Goal: Transaction & Acquisition: Purchase product/service

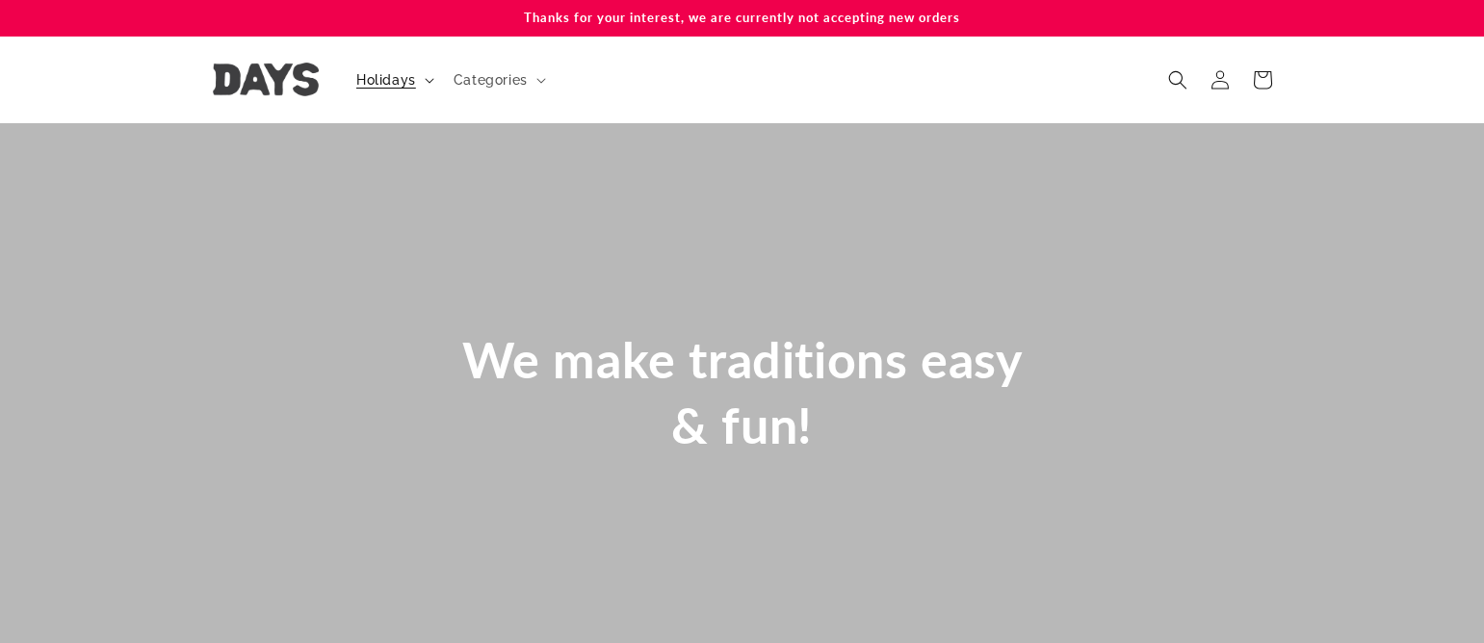
scroll to position [0, 2437]
click at [425, 83] on icon at bounding box center [430, 81] width 10 height 6
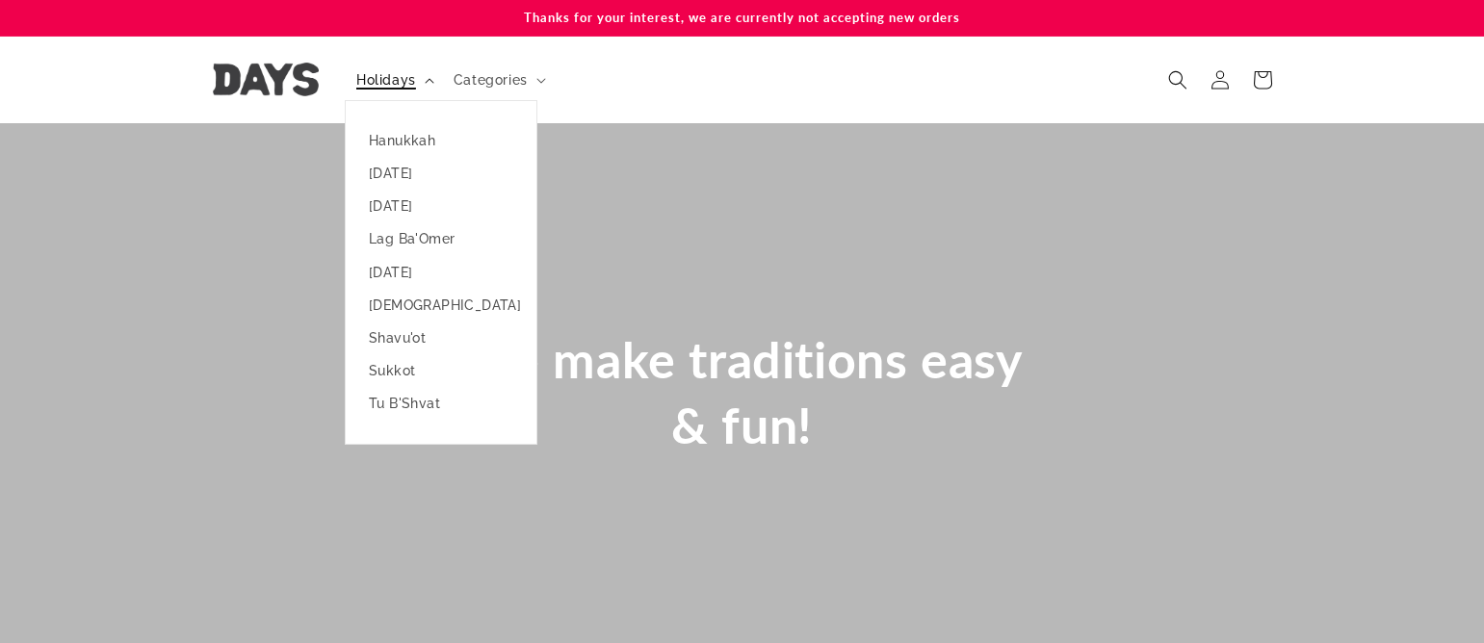
scroll to position [0, 2968]
click at [425, 83] on icon at bounding box center [429, 80] width 9 height 5
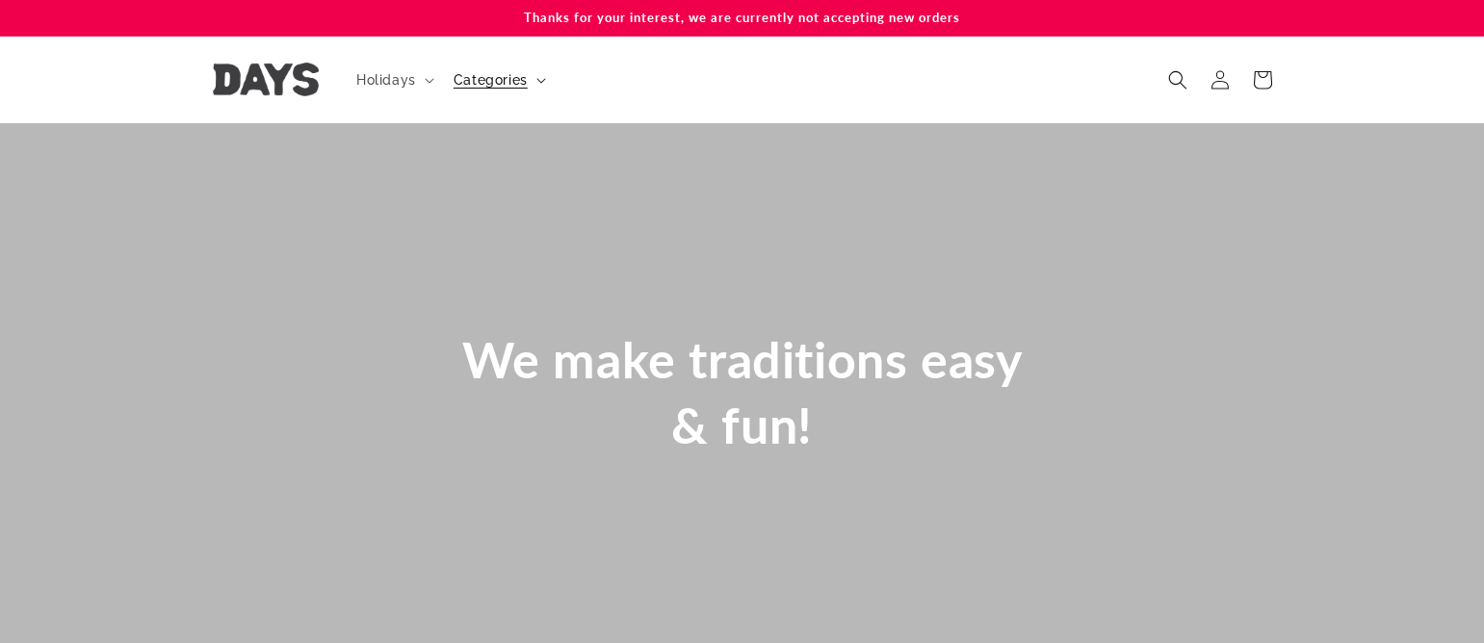
click at [502, 85] on span "Categories" at bounding box center [491, 79] width 74 height 17
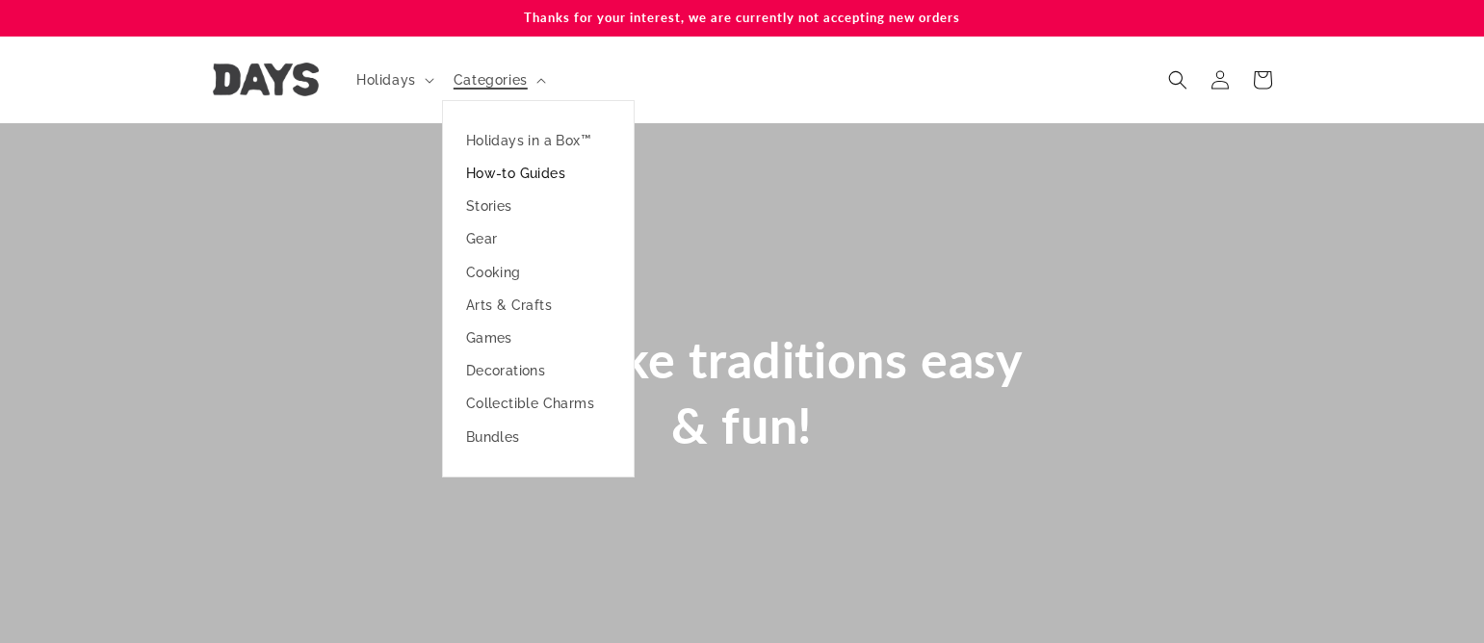
scroll to position [0, 1484]
click at [508, 135] on link "Holidays in a Box™" at bounding box center [538, 140] width 191 height 33
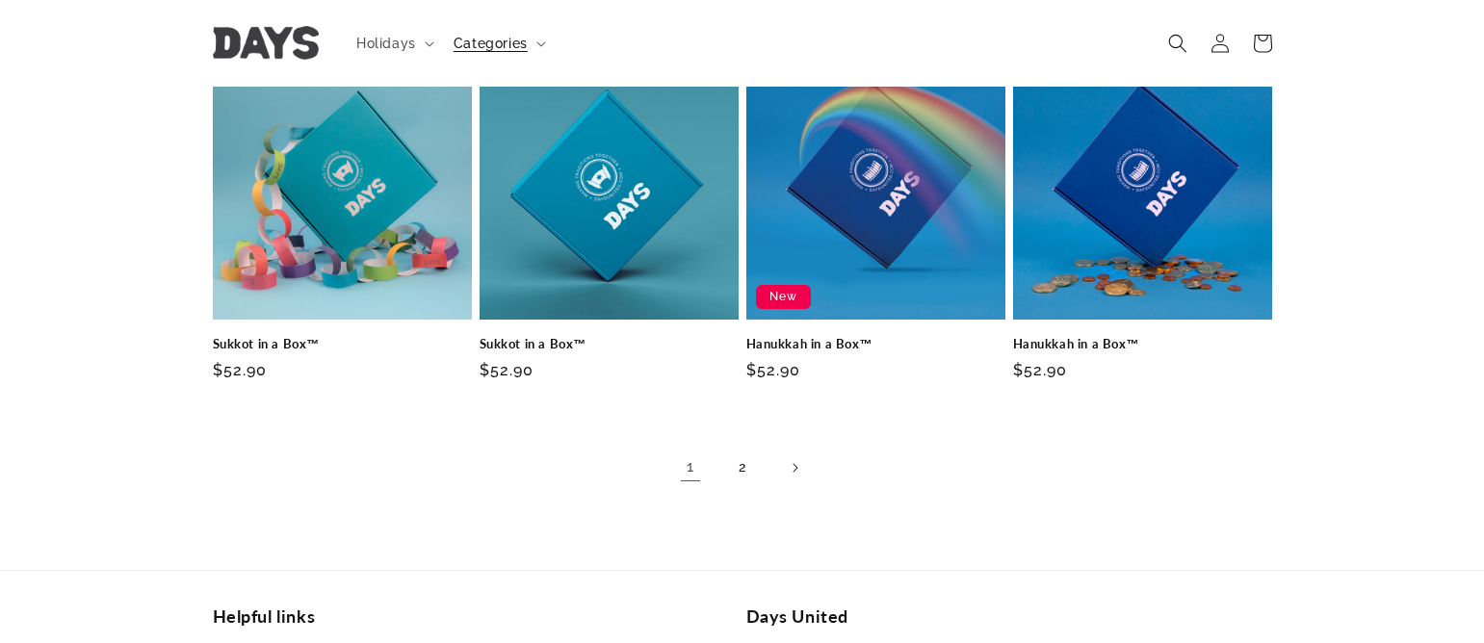
scroll to position [1081, 0]
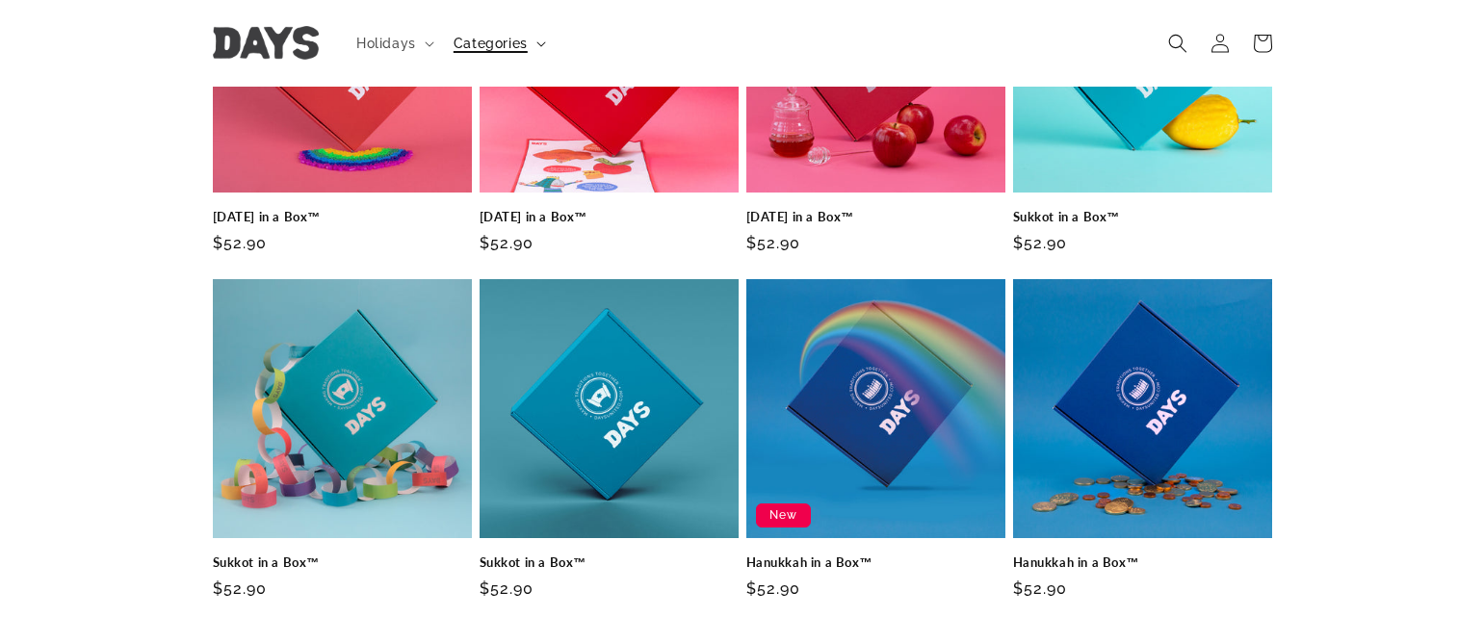
click at [533, 31] on summary "Categories" at bounding box center [498, 43] width 112 height 40
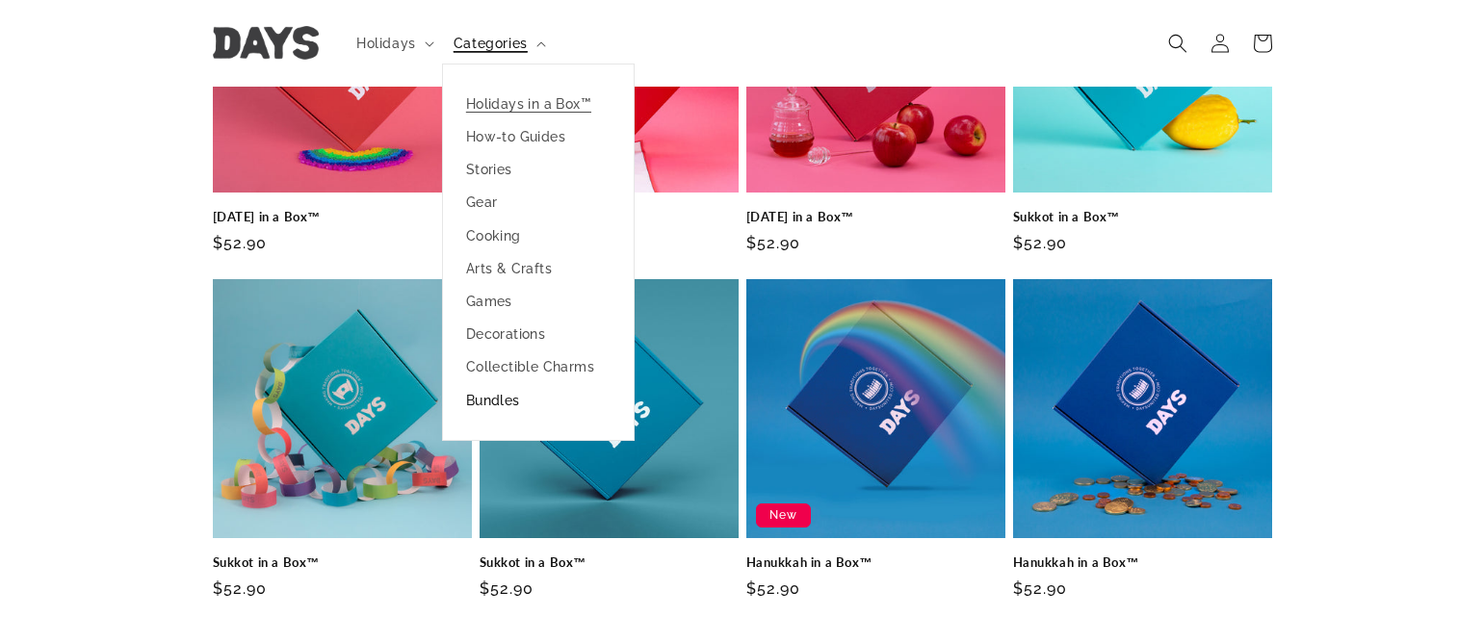
click at [507, 396] on link "Bundles" at bounding box center [538, 400] width 191 height 33
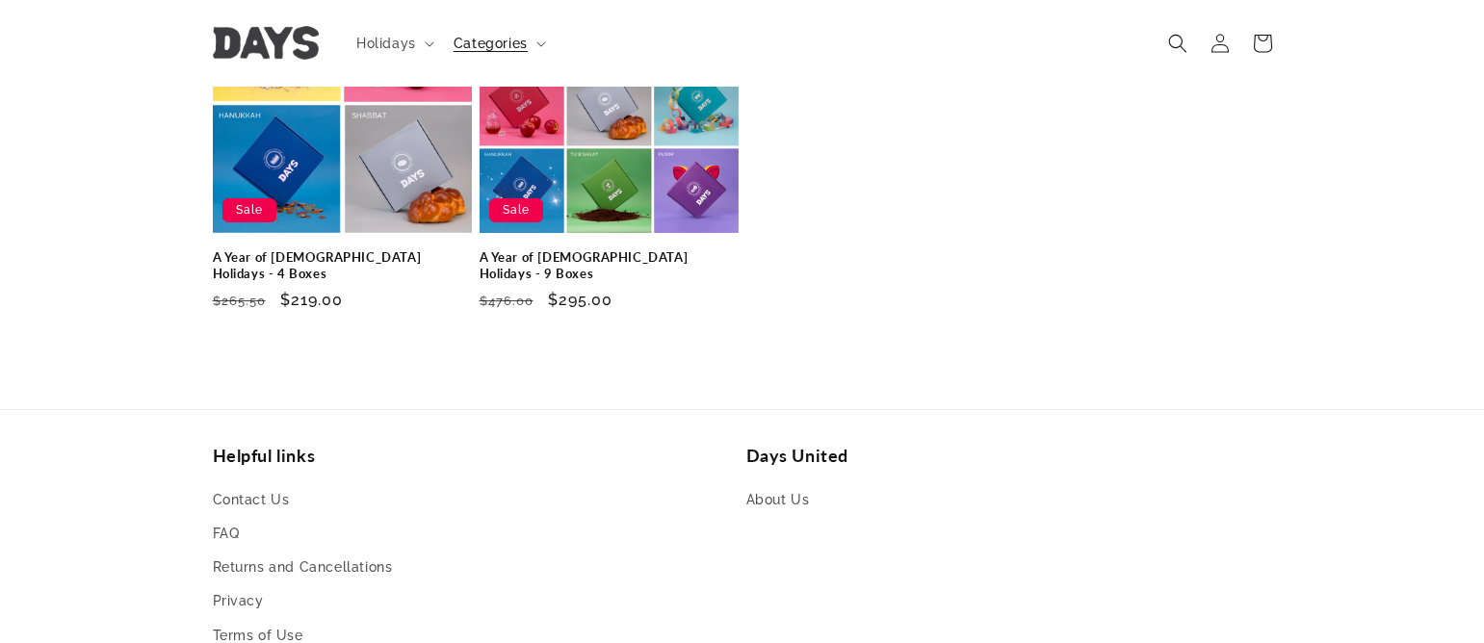
scroll to position [334, 0]
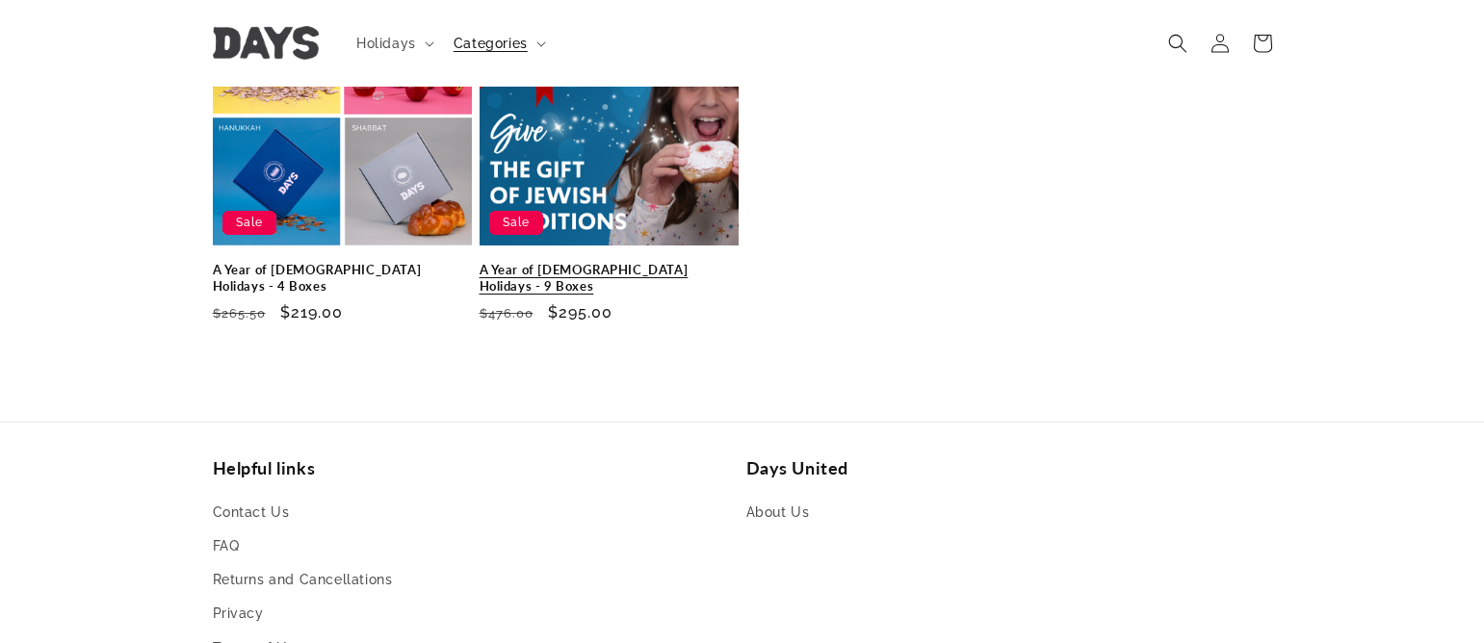
click at [609, 262] on link "A Year of Jewish Holidays - 9 Boxes" at bounding box center [609, 278] width 259 height 33
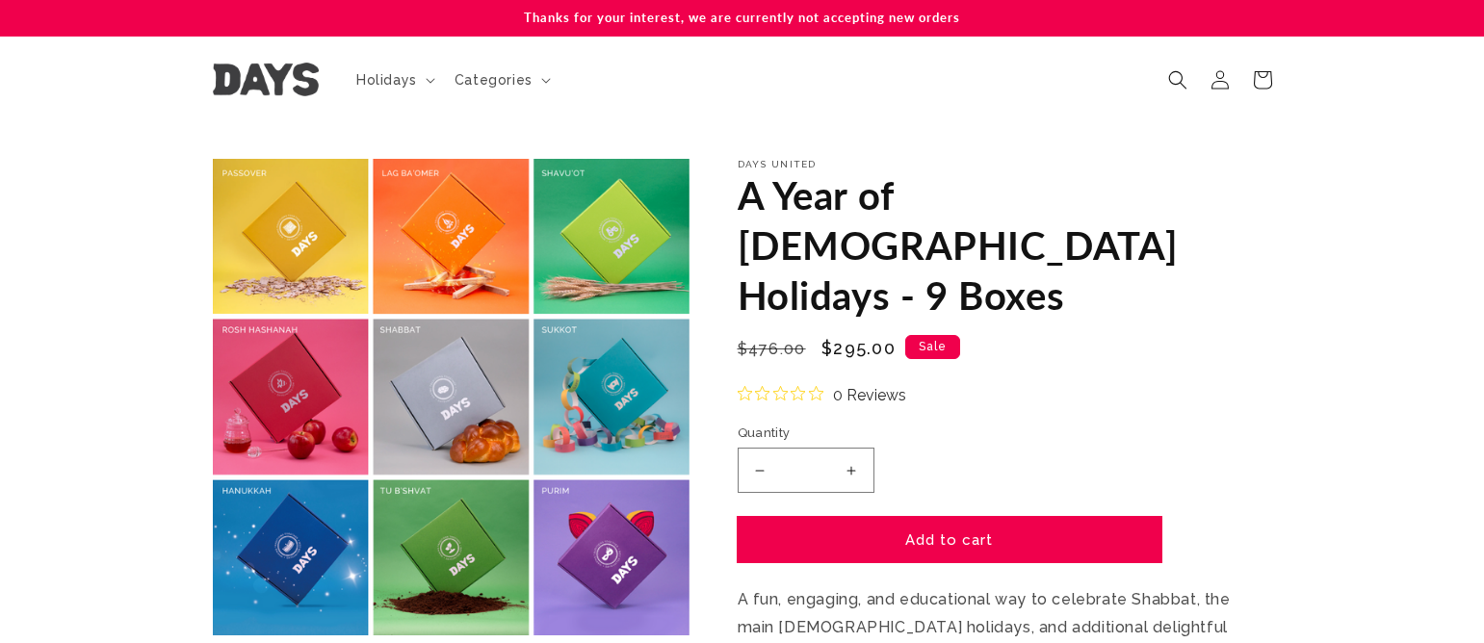
click at [961, 517] on button "Add to cart" at bounding box center [950, 539] width 424 height 45
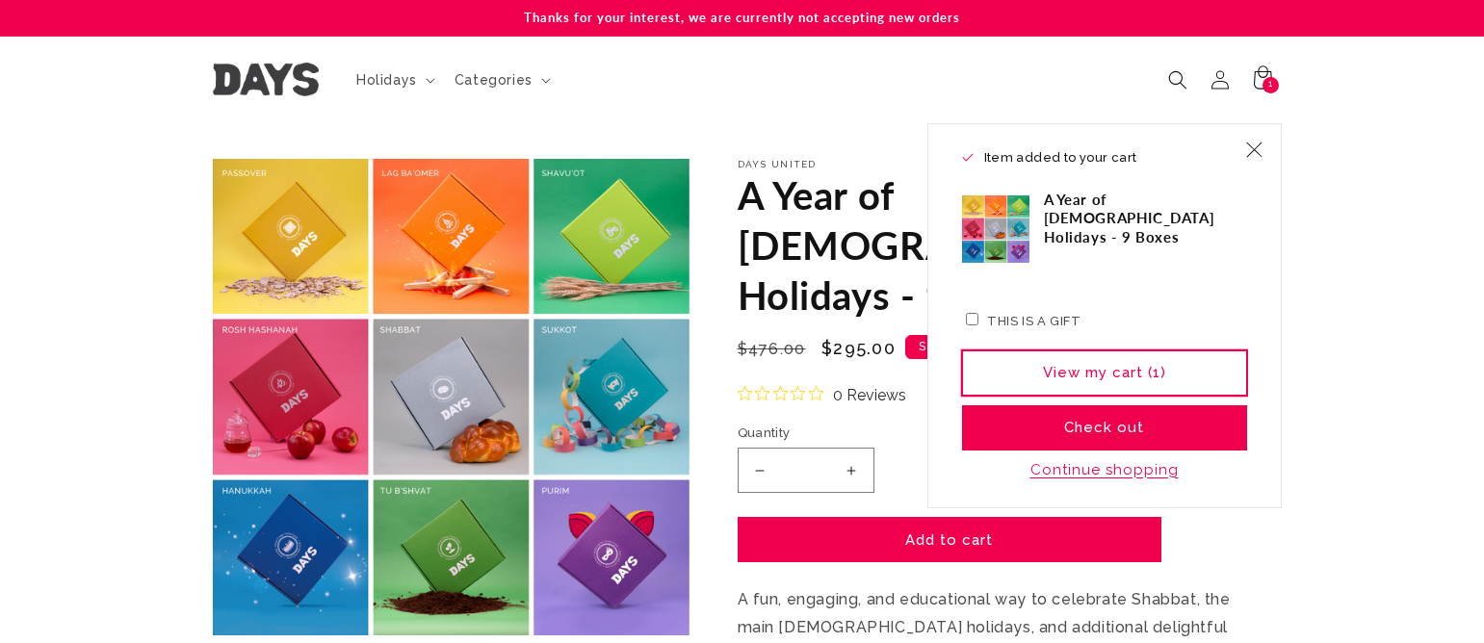
click at [1120, 368] on link "View my cart (1)" at bounding box center [1104, 373] width 285 height 45
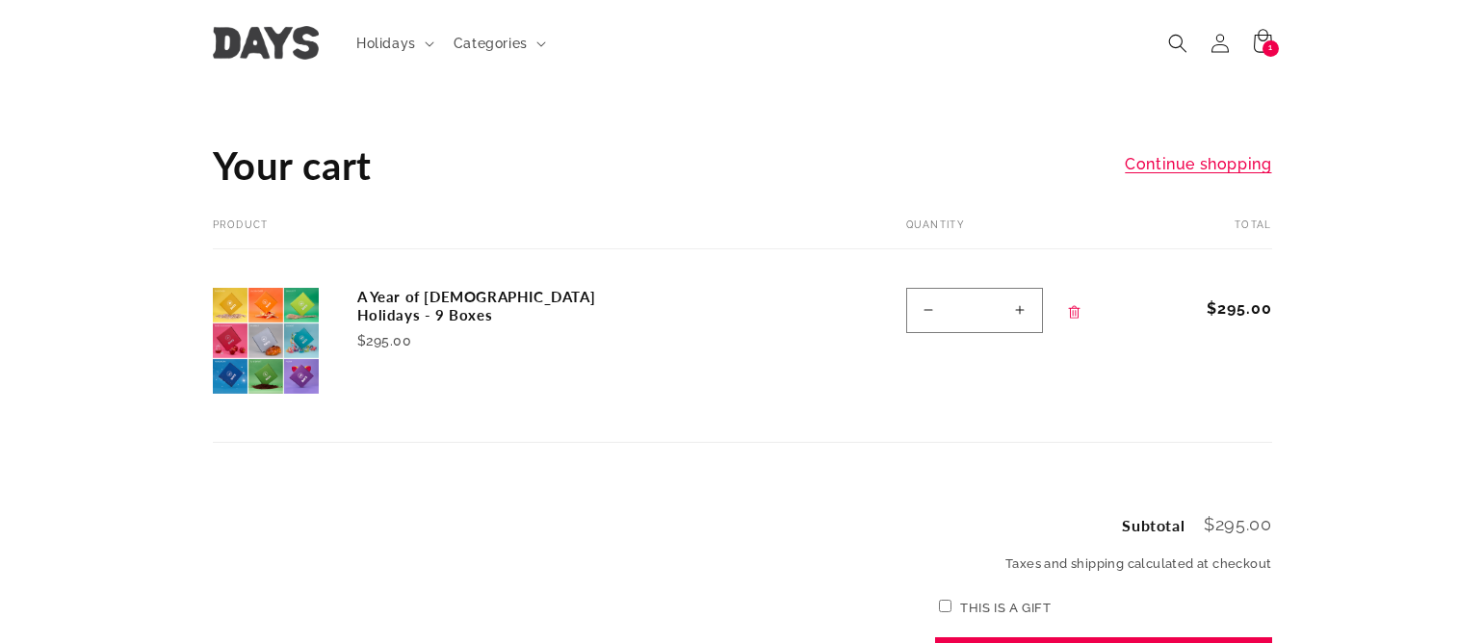
scroll to position [139, 0]
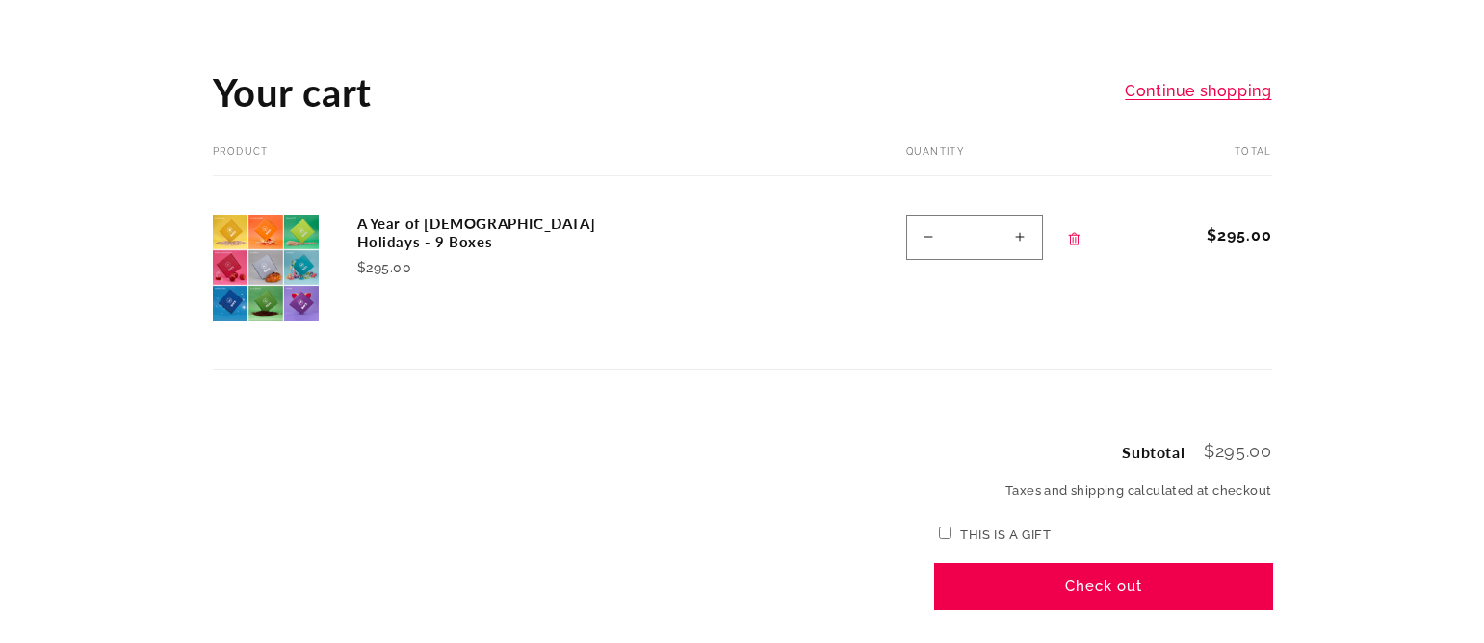
click at [1105, 580] on button "Check out" at bounding box center [1103, 586] width 337 height 45
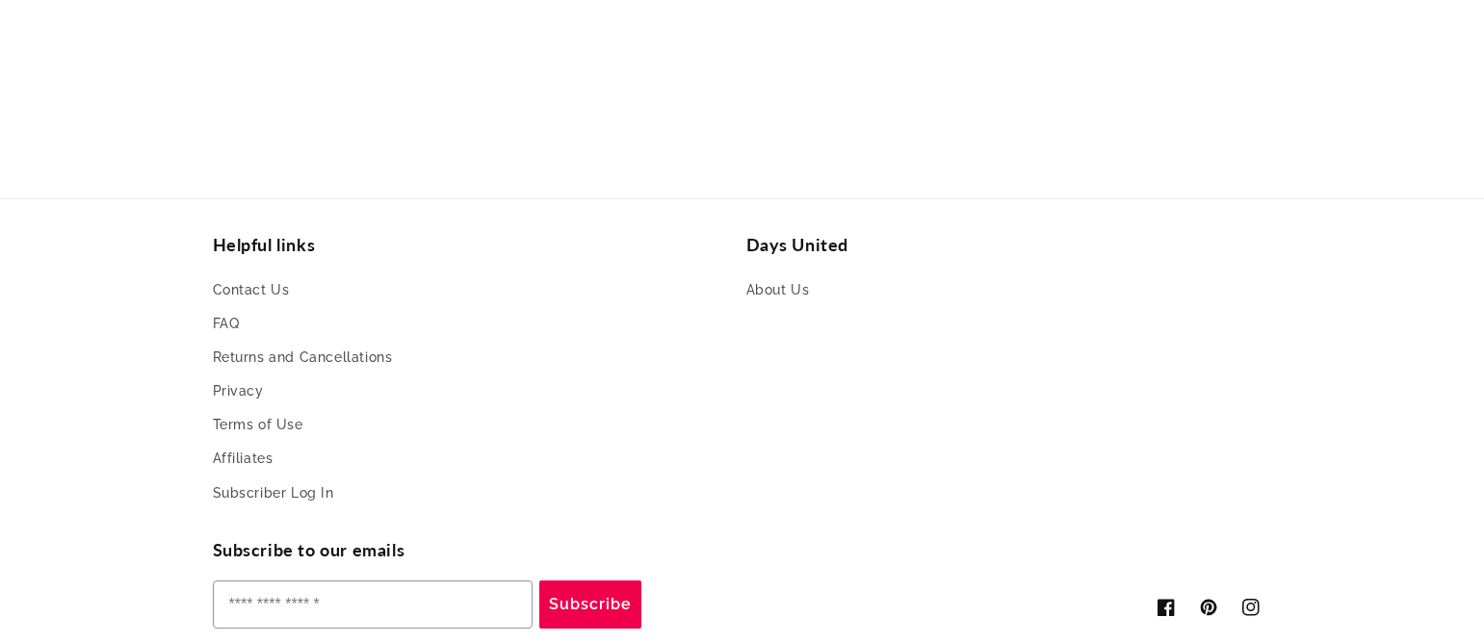
scroll to position [4773, 0]
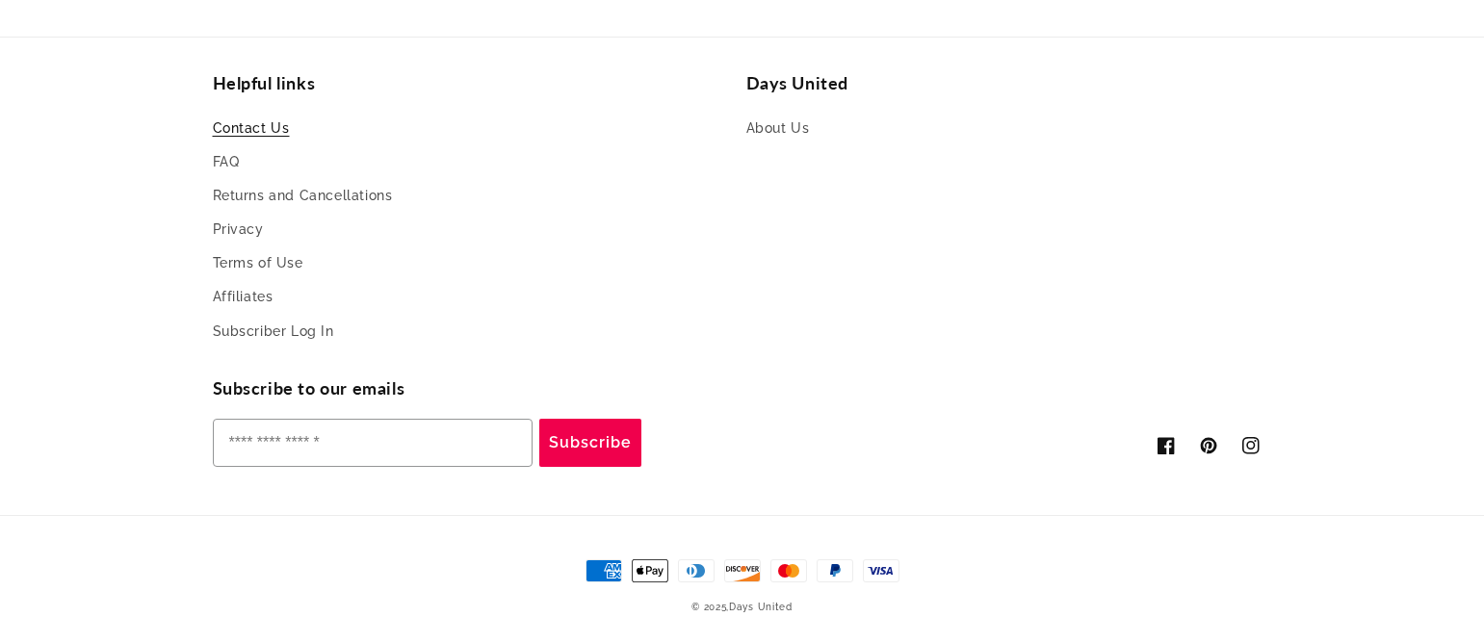
click at [280, 132] on link "Contact Us" at bounding box center [251, 131] width 77 height 29
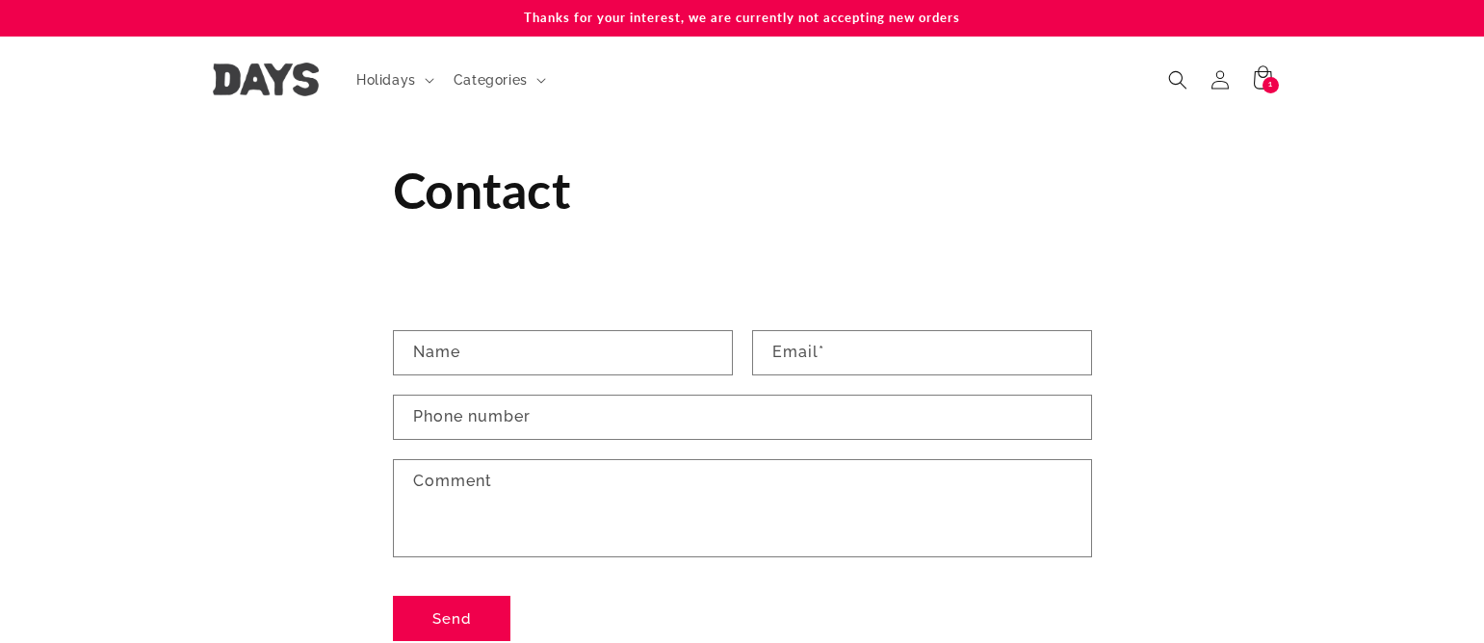
click at [693, 326] on div "Contact form Name Email * Phone number Comment Send" at bounding box center [742, 486] width 699 height 380
click at [684, 357] on input "Name" at bounding box center [563, 352] width 338 height 43
type input "******"
type input "**********"
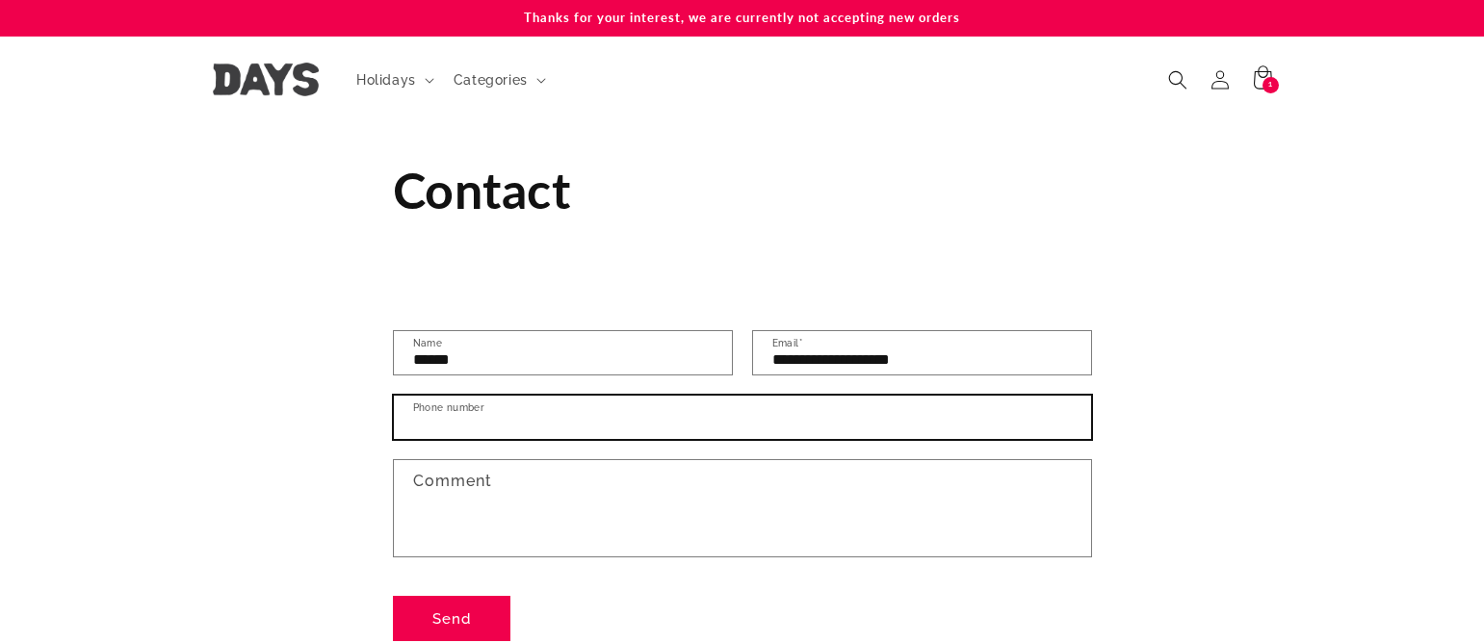
type input "**********"
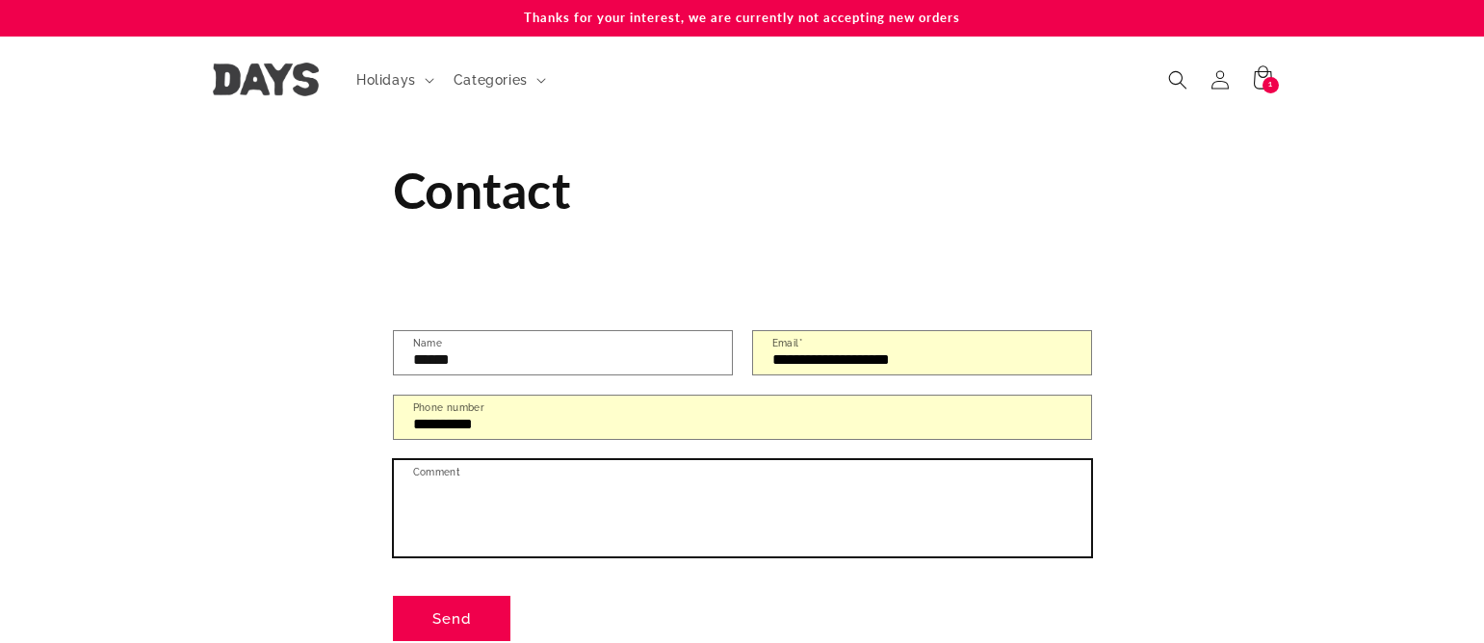
click at [610, 488] on textarea "Comment" at bounding box center [742, 508] width 697 height 96
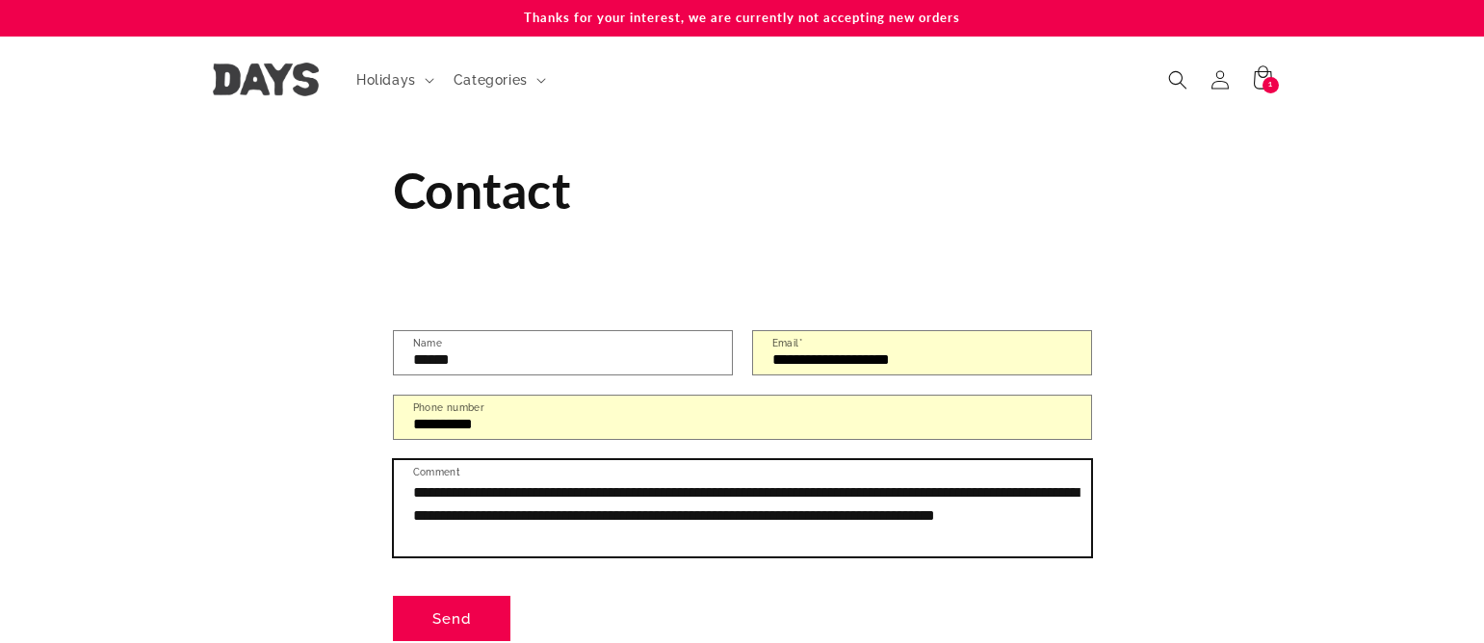
drag, startPoint x: 482, startPoint y: 515, endPoint x: 546, endPoint y: 517, distance: 63.6
click at [546, 517] on textarea "**********" at bounding box center [742, 508] width 697 height 96
drag, startPoint x: 535, startPoint y: 517, endPoint x: 488, endPoint y: 519, distance: 47.2
click at [488, 519] on textarea "**********" at bounding box center [742, 508] width 697 height 96
type textarea "**********"
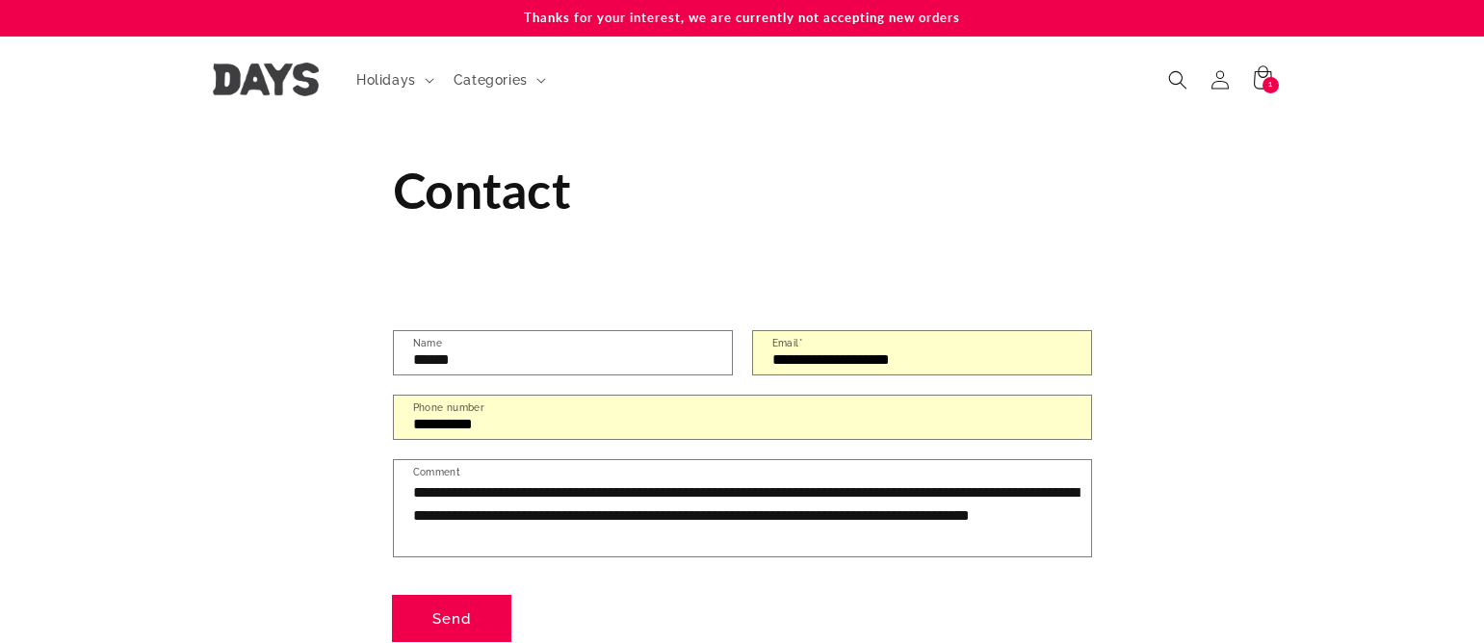
click at [463, 627] on button "Send" at bounding box center [451, 618] width 117 height 45
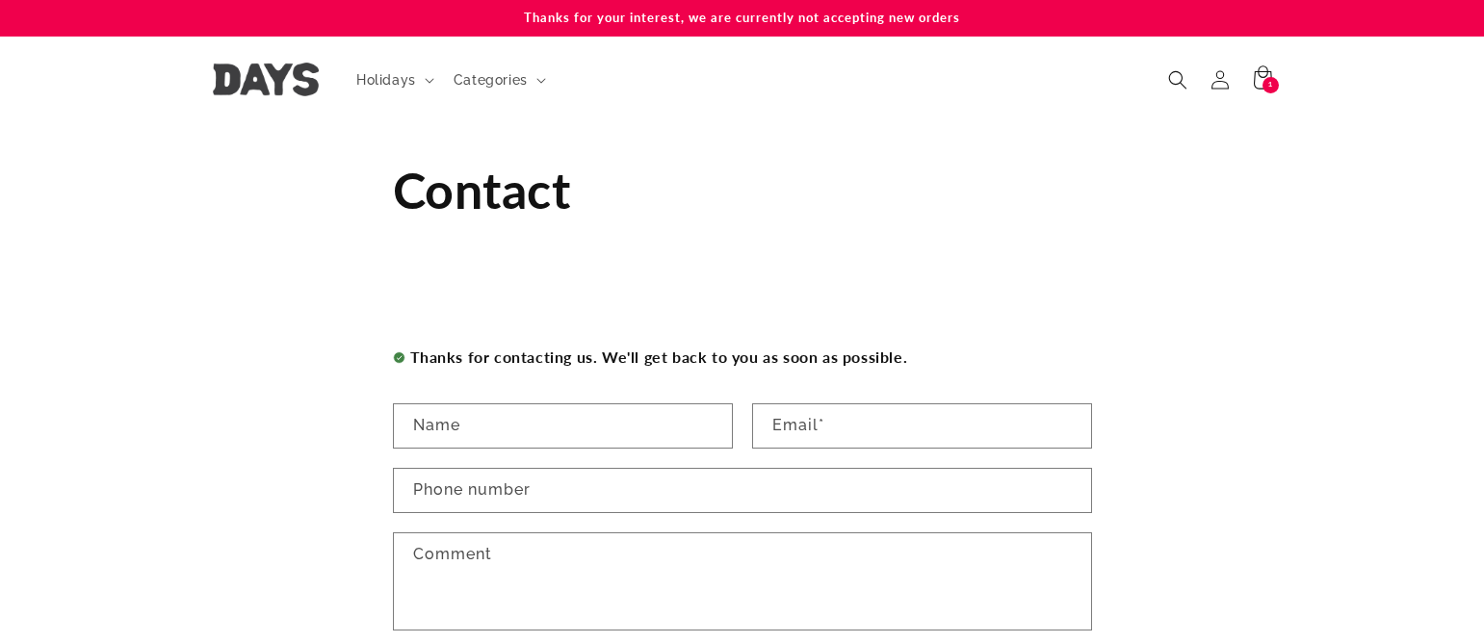
scroll to position [350, 0]
